Goal: Information Seeking & Learning: Learn about a topic

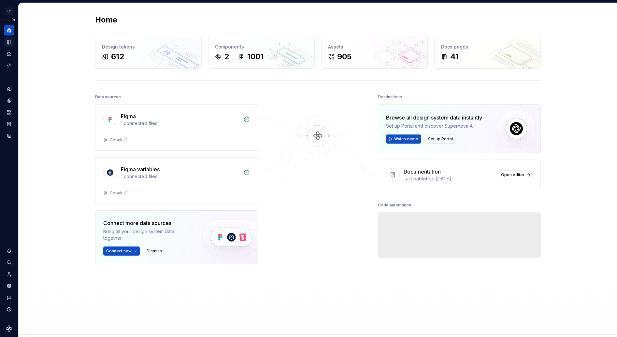
click at [7, 45] on div "Documentation" at bounding box center [9, 42] width 10 height 10
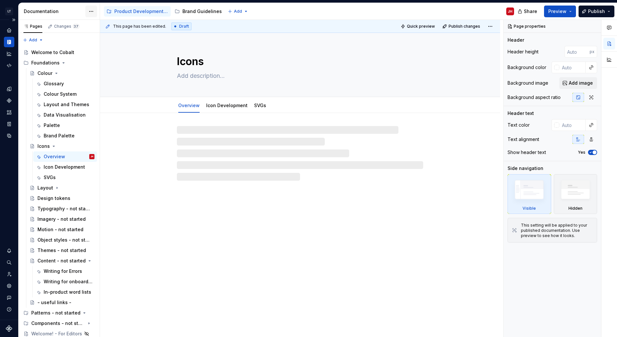
click at [90, 11] on html "LT Cobalt JH Design system data Documentation Accessibility guide for tree Page…" at bounding box center [308, 168] width 617 height 337
click at [76, 8] on html "LT Cobalt JH Design system data Documentation Accessibility guide for tree Page…" at bounding box center [308, 168] width 617 height 337
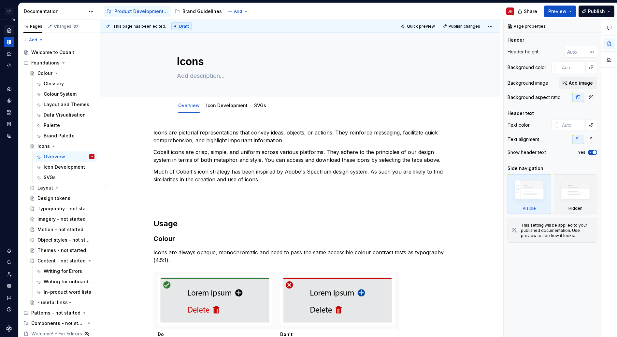
click at [7, 29] on icon "Home" at bounding box center [9, 30] width 6 height 6
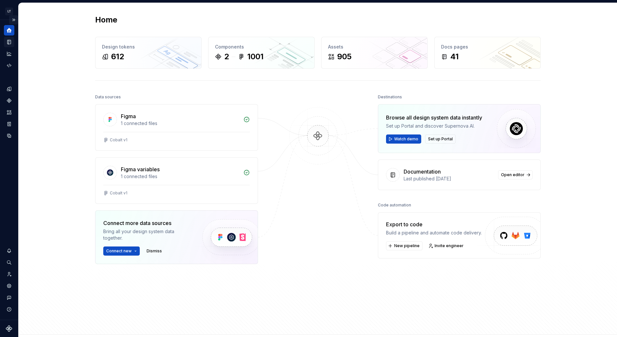
click at [15, 16] on button "Expand sidebar" at bounding box center [13, 19] width 9 height 9
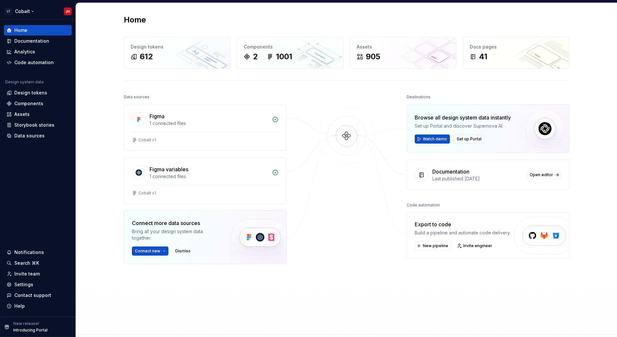
click at [35, 9] on html "LT Cobalt JH Home Documentation Analytics Code automation Design system data De…" at bounding box center [308, 168] width 617 height 337
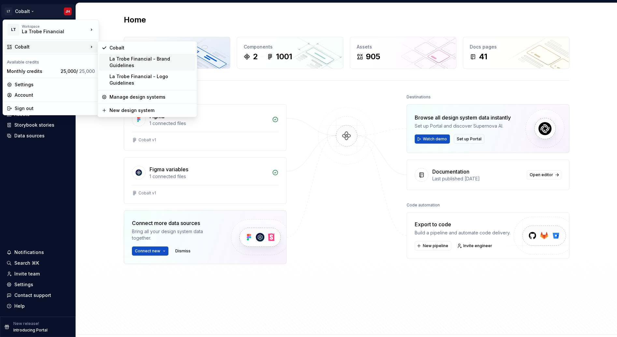
click at [142, 58] on div "La Trobe Financial - Brand Guidelines" at bounding box center [150, 62] width 83 height 13
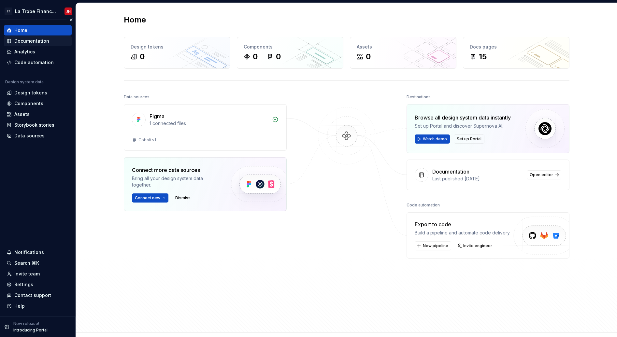
click at [34, 40] on div "Documentation" at bounding box center [31, 41] width 35 height 7
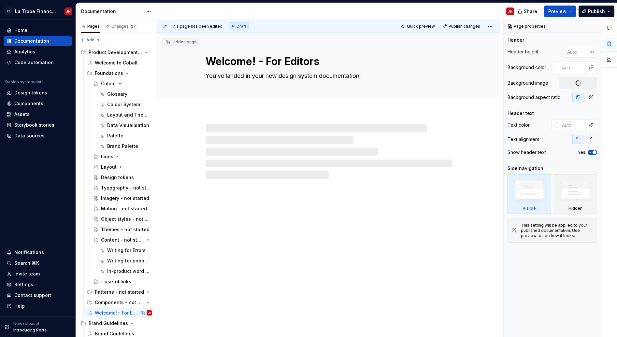
type textarea "*"
type textarea "Brand Guidelines"
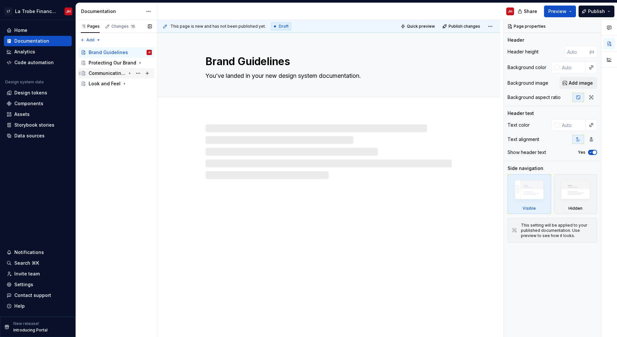
click at [107, 74] on div "Communicating with Our Audience" at bounding box center [107, 73] width 37 height 7
click at [112, 95] on div "Editorial Style Guide" at bounding box center [113, 94] width 37 height 7
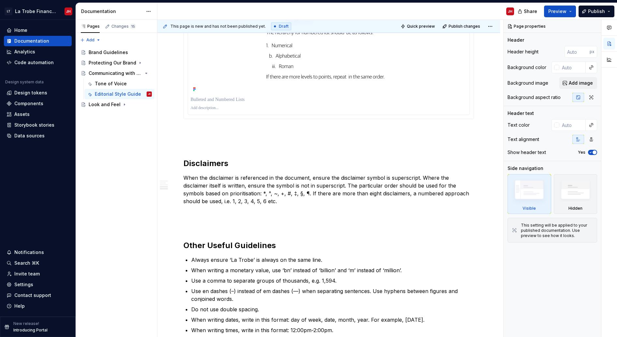
scroll to position [358, 0]
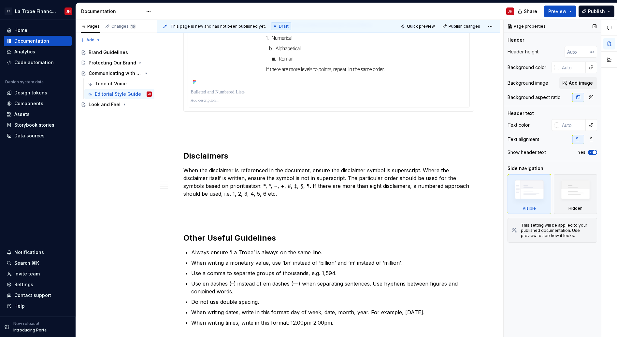
type textarea "*"
